Goal: Navigation & Orientation: Find specific page/section

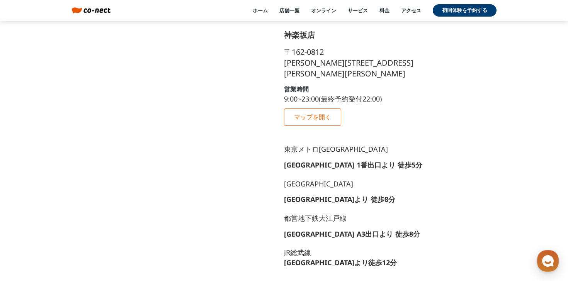
scroll to position [748, 0]
